Goal: Task Accomplishment & Management: Manage account settings

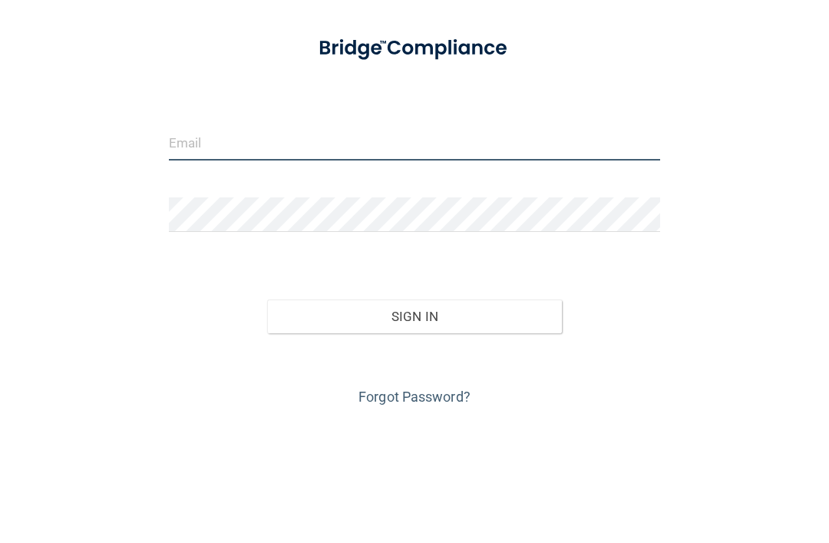
type input "[EMAIL_ADDRESS][DOMAIN_NAME]"
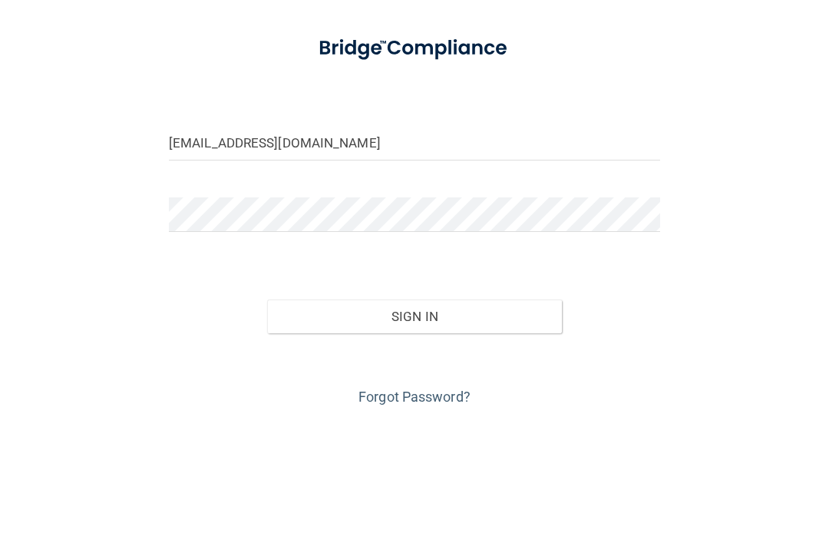
click at [414, 418] on button "Sign In" at bounding box center [414, 435] width 295 height 34
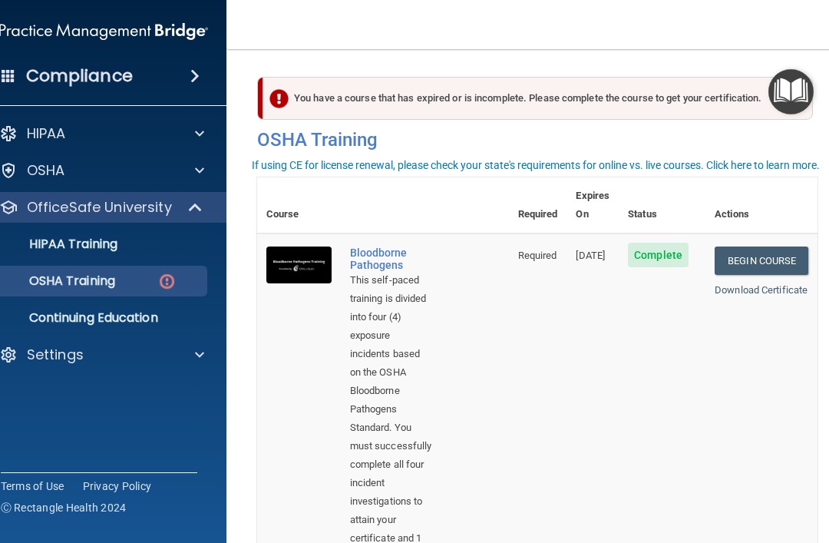
click at [59, 76] on h4 "Compliance" at bounding box center [79, 75] width 107 height 21
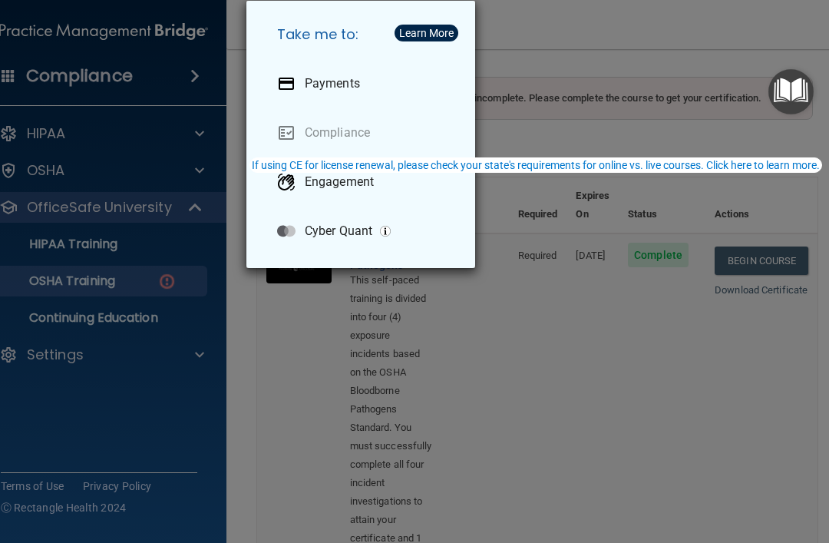
click at [42, 84] on div "Take me to: Payments Compliance Engagement Cyber Quant" at bounding box center [414, 271] width 829 height 543
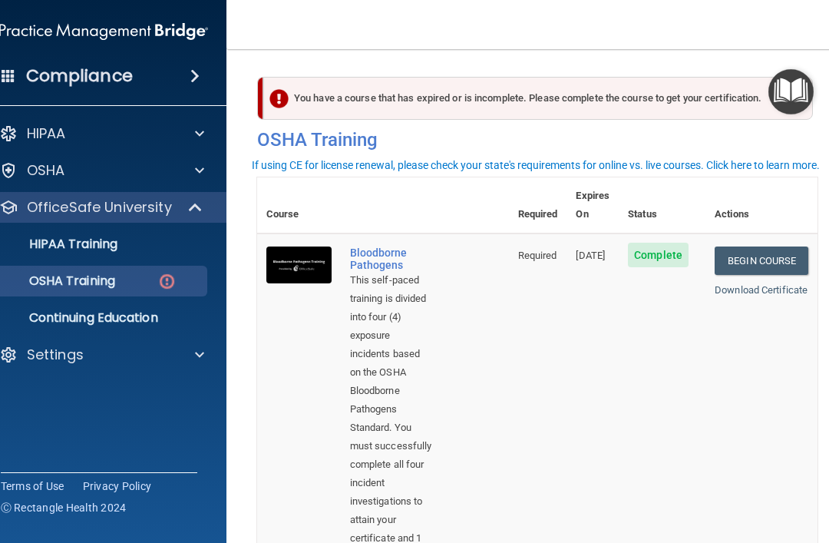
click at [162, 363] on div "Settings" at bounding box center [83, 354] width 190 height 18
click at [126, 429] on p "Sign Out" at bounding box center [96, 428] width 210 height 15
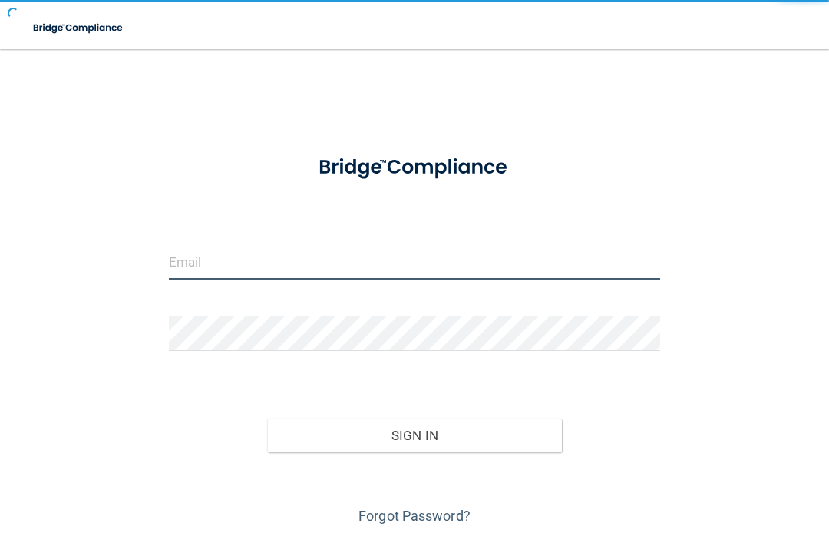
click at [491, 259] on input "email" at bounding box center [414, 262] width 491 height 35
